Goal: Information Seeking & Learning: Learn about a topic

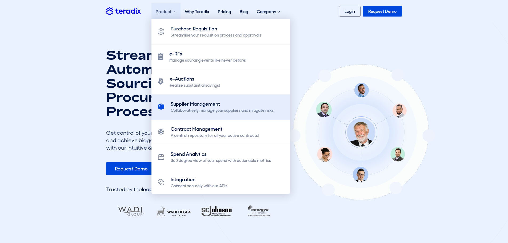
click at [175, 106] on div "Supplier Management" at bounding box center [223, 103] width 104 height 7
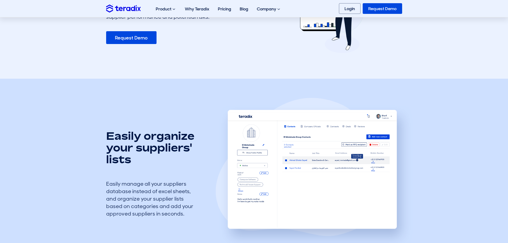
scroll to position [111, 0]
